Goal: Ask a question

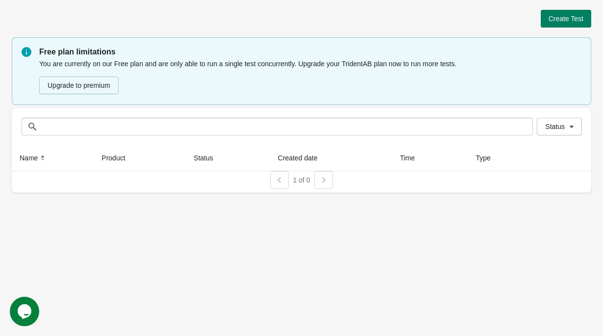
click at [32, 306] on icon "Opens Chat This icon Opens the chat window." at bounding box center [25, 312] width 16 height 16
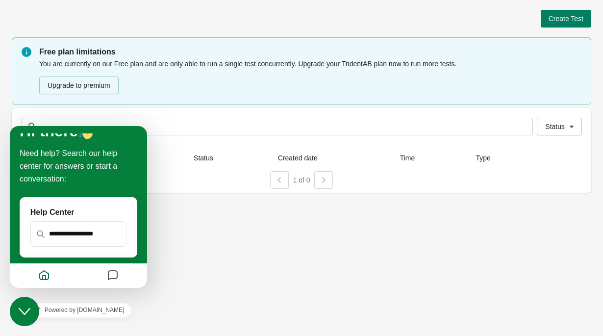
scroll to position [115, 0]
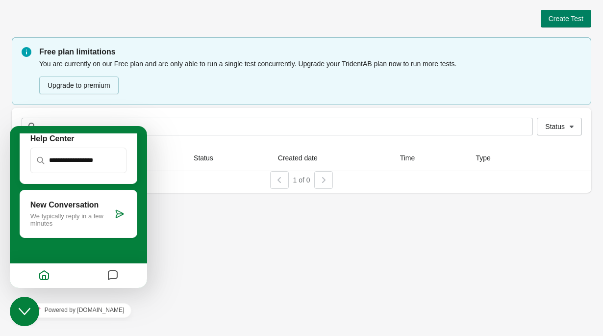
click at [113, 212] on div at bounding box center [120, 214] width 14 height 10
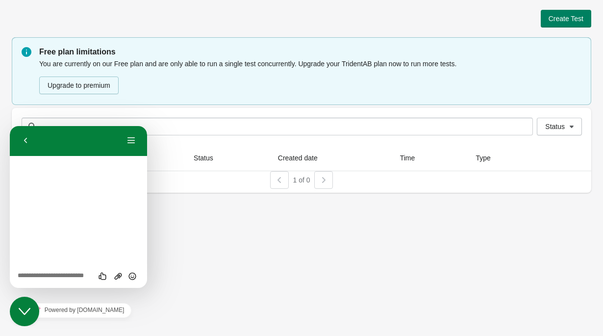
click at [10, 126] on textarea at bounding box center [10, 126] width 0 height 0
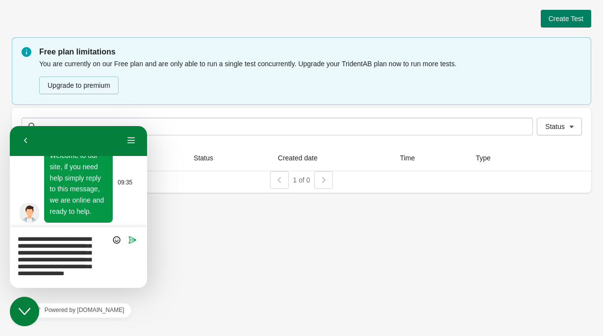
scroll to position [0, 0]
type textarea "**********"
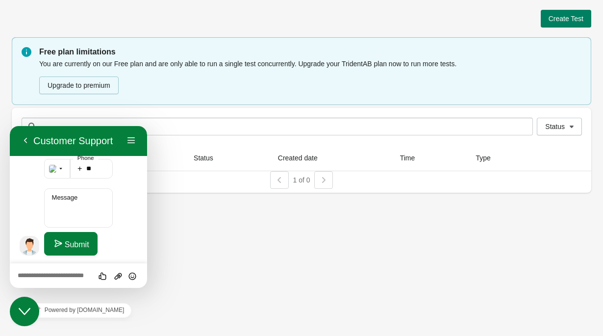
scroll to position [499, 0]
click at [30, 145] on button "Back" at bounding box center [26, 140] width 16 height 15
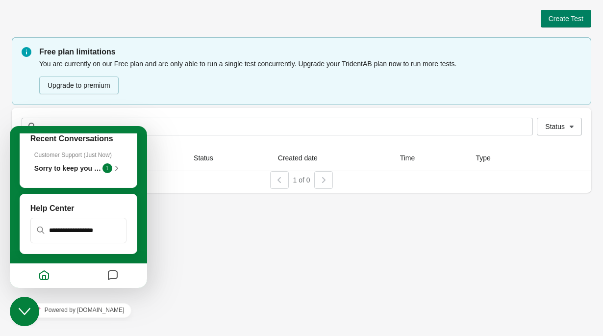
scroll to position [0, 0]
click at [78, 168] on span "Sorry to keep you waiting, unfortunately all of our agents are currently busy o…" at bounding box center [356, 168] width 645 height 8
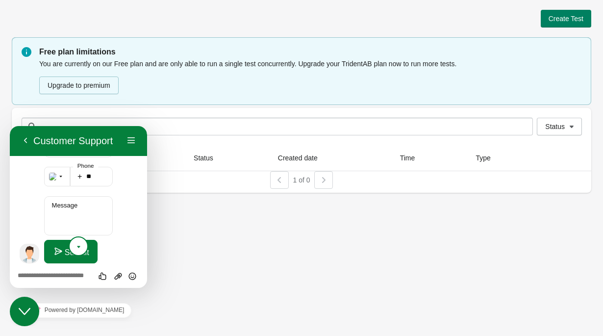
scroll to position [499, 0]
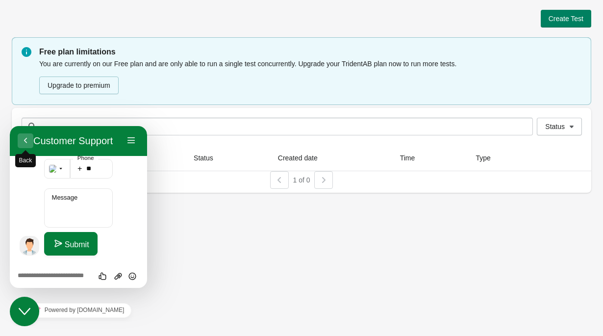
click at [22, 139] on button "Back" at bounding box center [26, 140] width 16 height 15
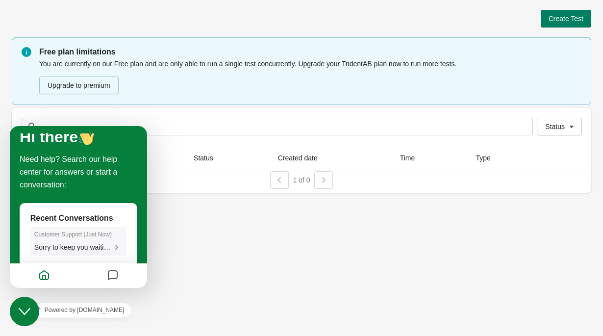
scroll to position [65, 0]
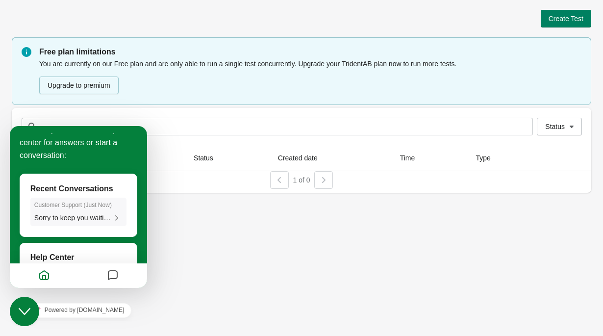
click at [112, 219] on icon at bounding box center [116, 217] width 9 height 9
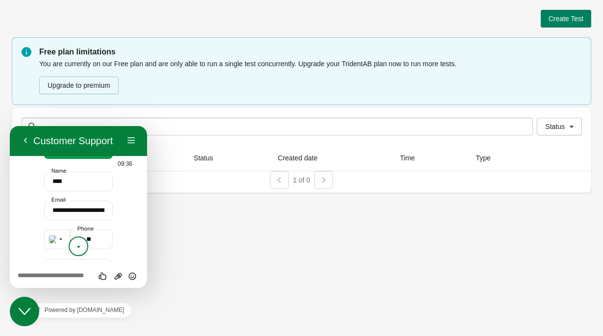
scroll to position [393, 0]
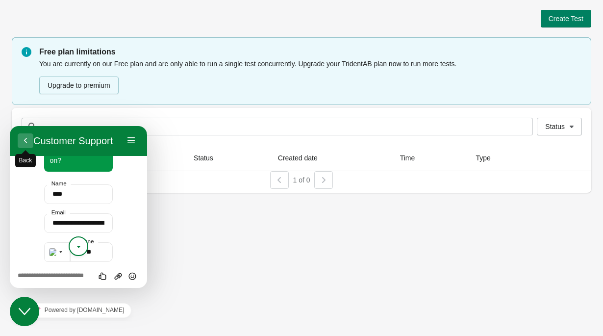
click at [23, 136] on button "Back" at bounding box center [26, 140] width 16 height 15
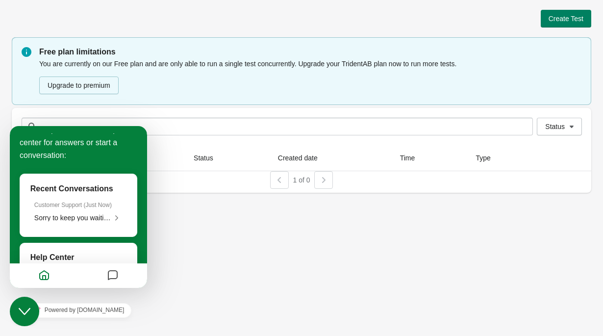
click at [27, 309] on icon "Close Chat This icon closes the chat window." at bounding box center [25, 312] width 12 height 12
